Goal: Transaction & Acquisition: Purchase product/service

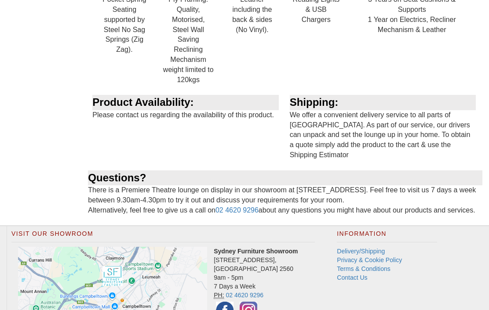
scroll to position [1176, 0]
click at [359, 275] on link "Contact Us" at bounding box center [352, 278] width 30 height 7
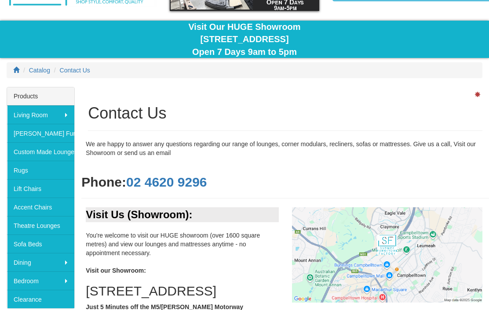
scroll to position [64, 0]
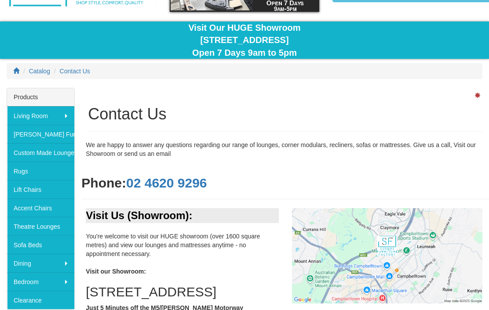
click at [44, 212] on link "Accent Chairs" at bounding box center [40, 208] width 67 height 18
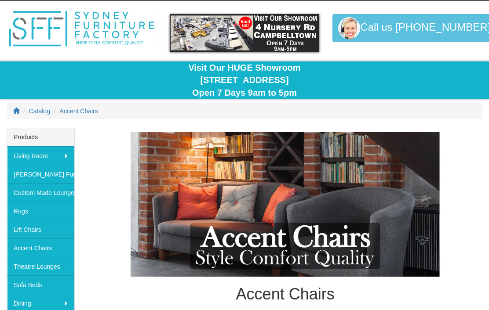
scroll to position [24, 0]
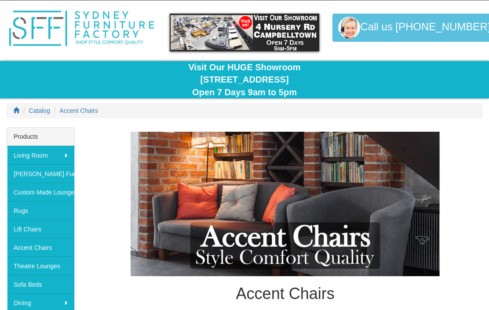
click at [50, 178] on link "[PERSON_NAME] Furniture" at bounding box center [40, 173] width 67 height 18
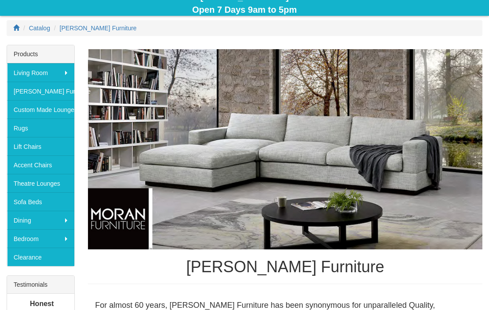
scroll to position [106, 0]
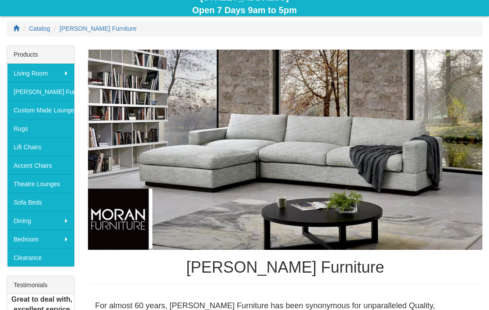
click at [28, 127] on link "Rugs" at bounding box center [40, 128] width 67 height 18
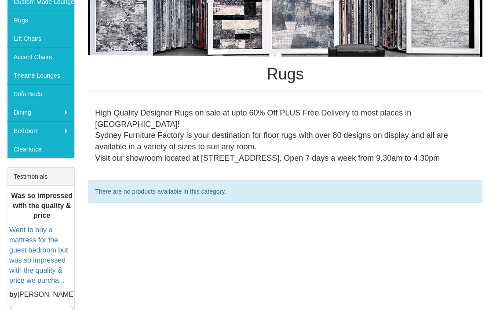
scroll to position [216, 0]
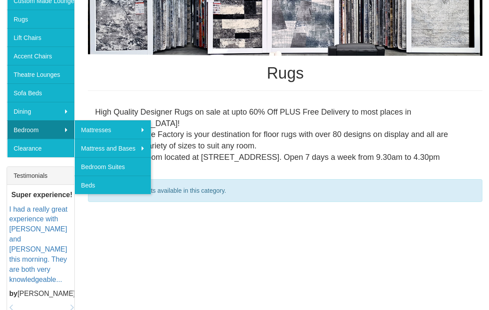
click at [119, 188] on link "Beds" at bounding box center [112, 185] width 77 height 18
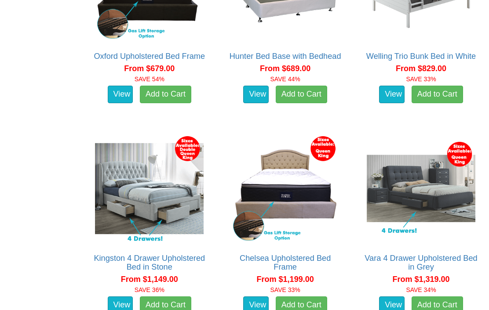
scroll to position [1195, 0]
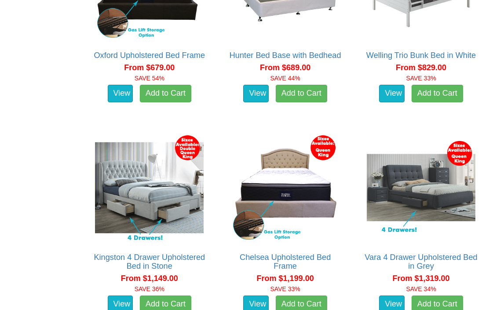
click at [117, 296] on link "View" at bounding box center [121, 305] width 26 height 18
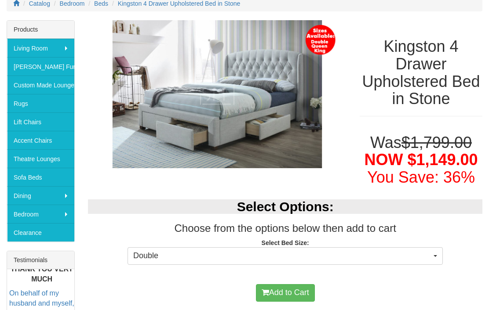
scroll to position [133, 0]
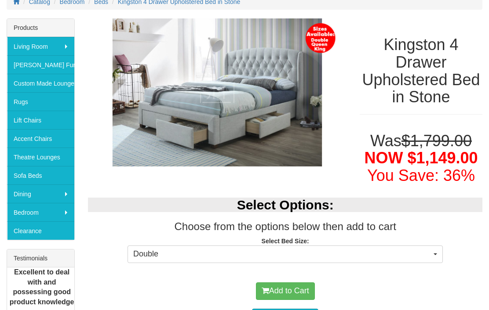
click at [434, 255] on button "Double" at bounding box center [285, 255] width 315 height 18
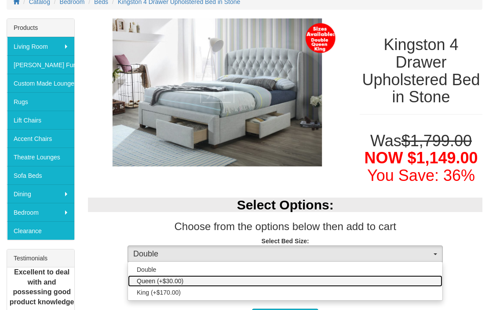
click at [197, 281] on link "Queen (+$30.00)" at bounding box center [285, 281] width 314 height 11
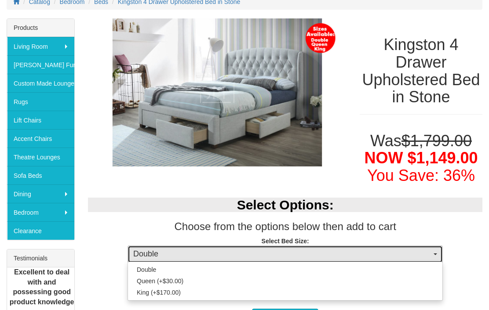
select select "1300"
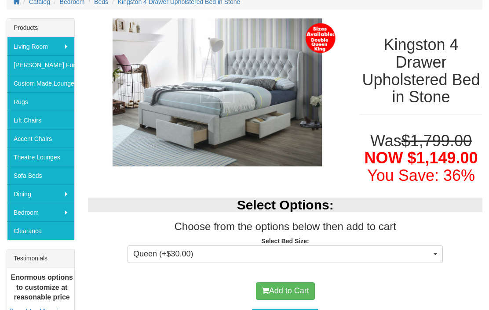
click at [289, 81] on img at bounding box center [217, 92] width 259 height 148
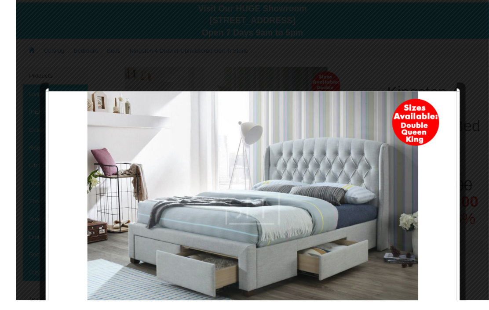
scroll to position [91, 0]
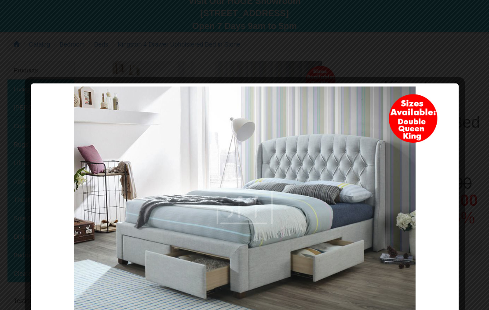
click at [313, 310] on img at bounding box center [245, 207] width 422 height 241
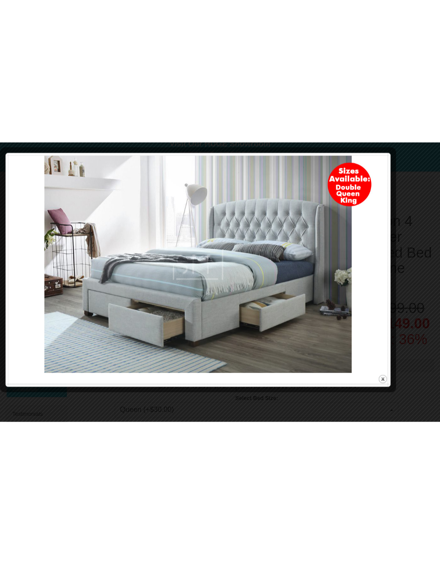
scroll to position [0, 0]
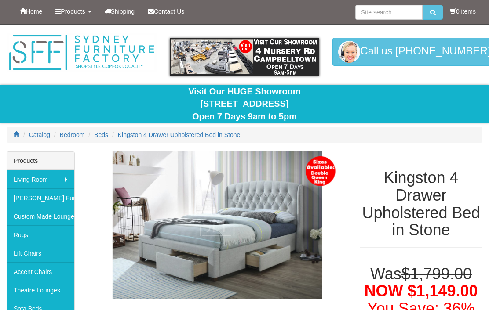
select select "1300"
